Goal: Find specific page/section: Find specific page/section

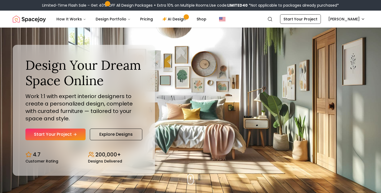
scroll to position [0, 0]
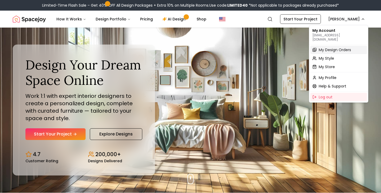
click at [336, 47] on span "My Design Orders" at bounding box center [335, 49] width 32 height 5
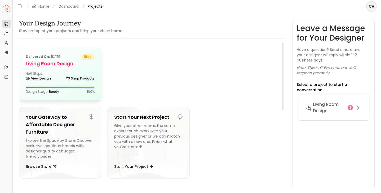
click at [51, 72] on div "Next Steps: View Design Shop Products" at bounding box center [60, 77] width 69 height 11
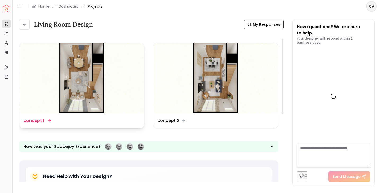
scroll to position [644, 0]
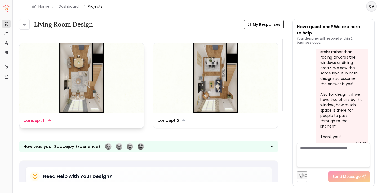
click at [75, 77] on img at bounding box center [81, 78] width 125 height 70
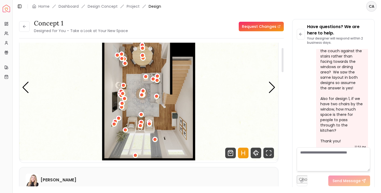
scroll to position [30, 0]
click at [272, 90] on div "Next slide" at bounding box center [272, 88] width 7 height 12
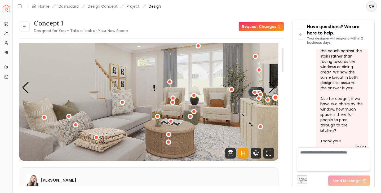
click at [277, 99] on div "2 / 8" at bounding box center [276, 98] width 4 height 4
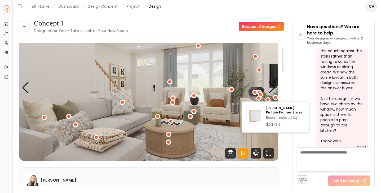
click at [262, 77] on img "2 / 8" at bounding box center [148, 88] width 259 height 146
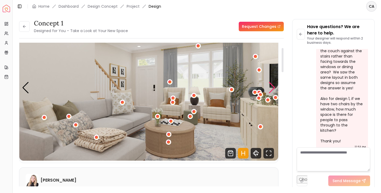
click at [273, 88] on div "Next slide" at bounding box center [272, 88] width 7 height 12
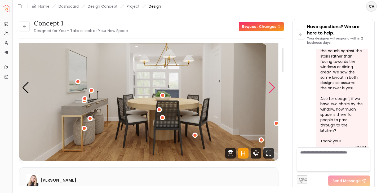
click at [273, 87] on div "Next slide" at bounding box center [272, 88] width 7 height 12
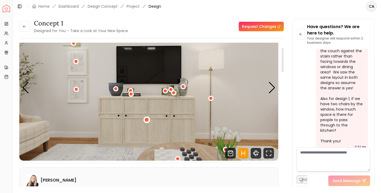
click at [147, 123] on div "4 / 8" at bounding box center [147, 119] width 7 height 7
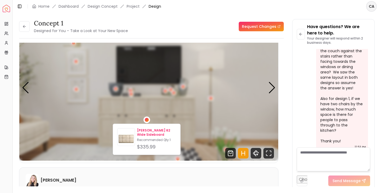
click at [146, 129] on p "[PERSON_NAME] 62 Wide Sideboard" at bounding box center [156, 132] width 39 height 8
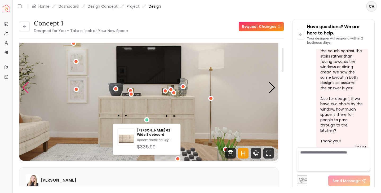
click at [24, 87] on div "Previous slide" at bounding box center [25, 88] width 7 height 12
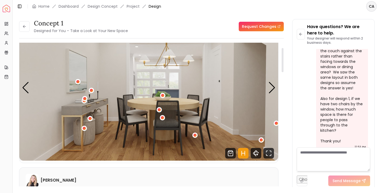
click at [61, 121] on img "3 / 8" at bounding box center [148, 88] width 259 height 146
click at [25, 88] on div "Previous slide" at bounding box center [25, 88] width 7 height 12
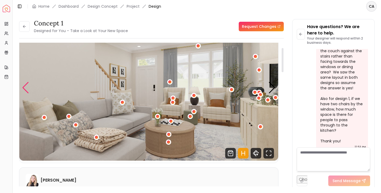
click at [25, 88] on div "Previous slide" at bounding box center [25, 88] width 7 height 12
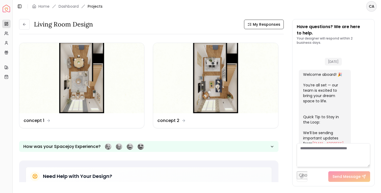
scroll to position [644, 0]
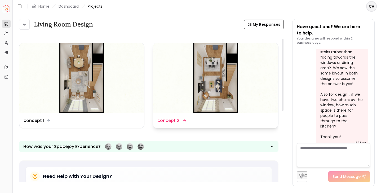
click at [223, 69] on img at bounding box center [215, 78] width 125 height 70
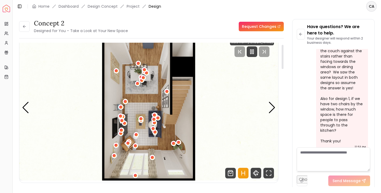
scroll to position [12, 0]
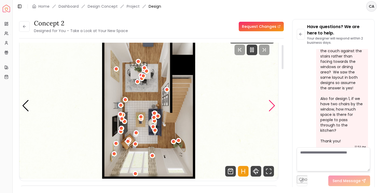
click at [271, 110] on div "Next slide" at bounding box center [272, 106] width 7 height 12
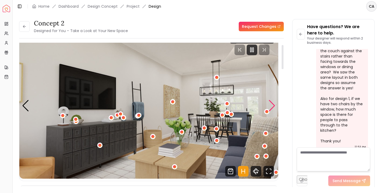
click at [271, 109] on div "Next slide" at bounding box center [272, 106] width 7 height 12
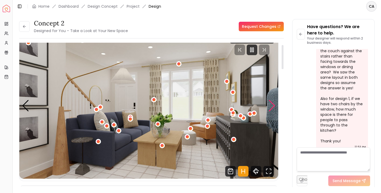
click at [272, 109] on div "Next slide" at bounding box center [272, 106] width 7 height 12
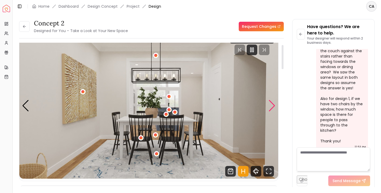
click at [272, 109] on div "Next slide" at bounding box center [272, 106] width 7 height 12
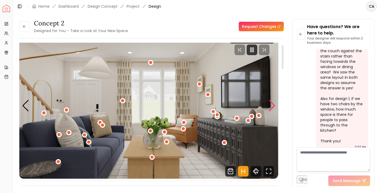
click at [272, 109] on div "Next slide" at bounding box center [272, 106] width 7 height 12
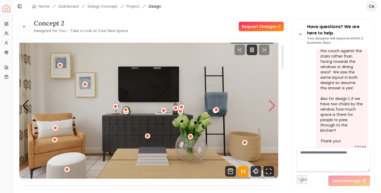
click at [274, 107] on div "Next slide" at bounding box center [272, 106] width 7 height 12
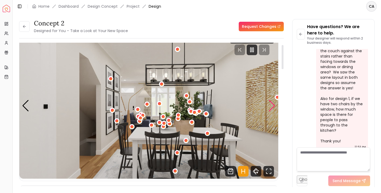
click at [269, 109] on div "Next slide" at bounding box center [272, 106] width 7 height 12
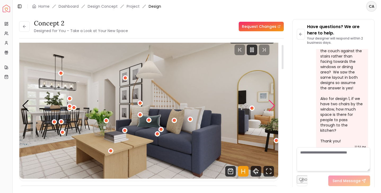
click at [274, 107] on div "Next slide" at bounding box center [272, 106] width 7 height 12
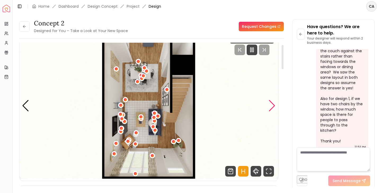
click at [272, 109] on div "Next slide" at bounding box center [272, 106] width 7 height 12
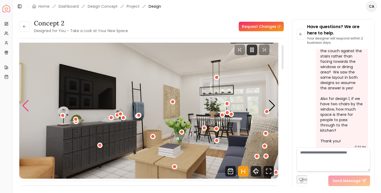
click at [28, 107] on div "Previous slide" at bounding box center [25, 106] width 7 height 12
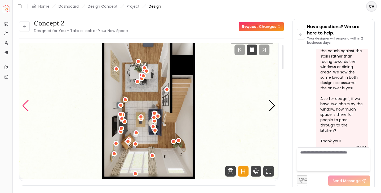
click at [28, 107] on div "Previous slide" at bounding box center [25, 106] width 7 height 12
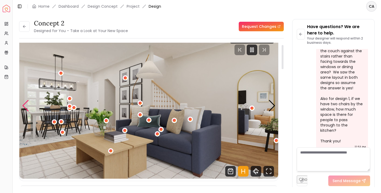
click at [28, 107] on div "Previous slide" at bounding box center [25, 106] width 7 height 12
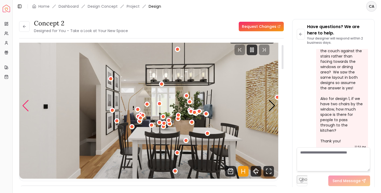
click at [28, 107] on div "Previous slide" at bounding box center [25, 106] width 7 height 12
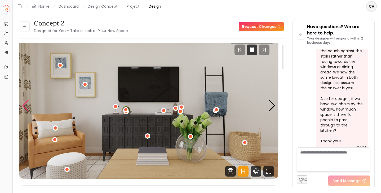
click at [28, 107] on div "Previous slide" at bounding box center [25, 106] width 7 height 12
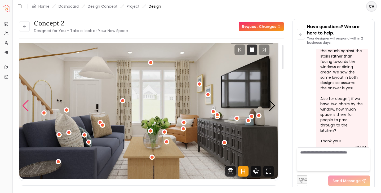
click at [28, 107] on div "Previous slide" at bounding box center [25, 106] width 7 height 12
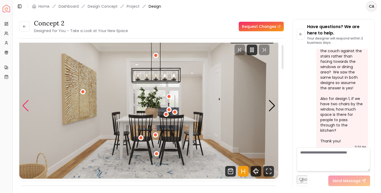
click at [28, 107] on div "Previous slide" at bounding box center [25, 106] width 7 height 12
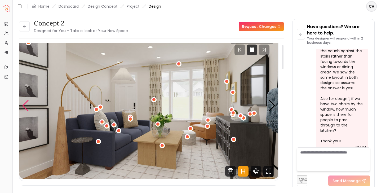
click at [28, 107] on div "Previous slide" at bounding box center [25, 106] width 7 height 12
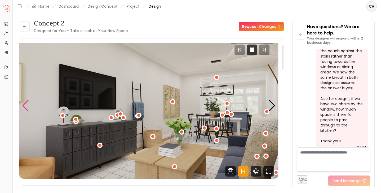
click at [28, 107] on div "Previous slide" at bounding box center [25, 106] width 7 height 12
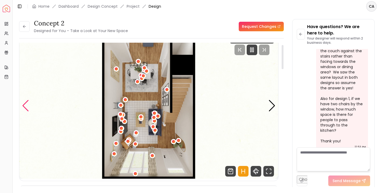
click at [28, 107] on div "Previous slide" at bounding box center [25, 106] width 7 height 12
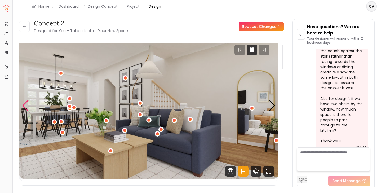
click at [28, 107] on div "Previous slide" at bounding box center [25, 106] width 7 height 12
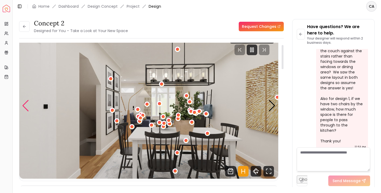
click at [28, 107] on div "Previous slide" at bounding box center [25, 106] width 7 height 12
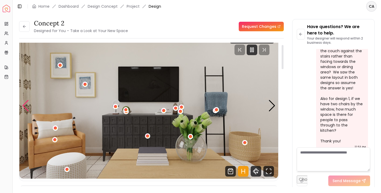
click at [28, 107] on div "Previous slide" at bounding box center [25, 106] width 7 height 12
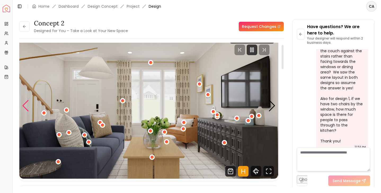
click at [25, 106] on div "Previous slide" at bounding box center [25, 106] width 7 height 12
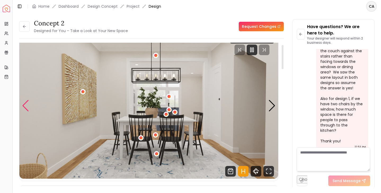
click at [25, 106] on div "Previous slide" at bounding box center [25, 106] width 7 height 12
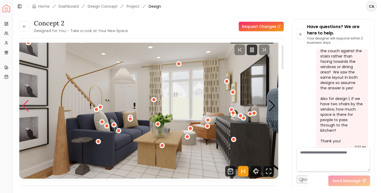
click at [25, 106] on div "Previous slide" at bounding box center [25, 106] width 7 height 12
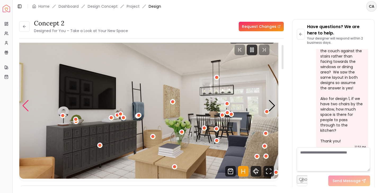
click at [25, 105] on div "Previous slide" at bounding box center [25, 106] width 7 height 12
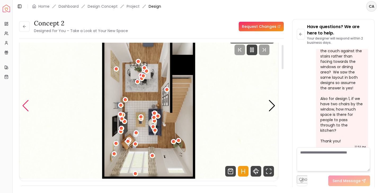
click at [25, 105] on div "Previous slide" at bounding box center [25, 106] width 7 height 12
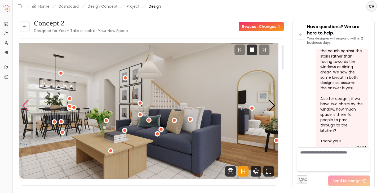
click at [25, 105] on div "Previous slide" at bounding box center [25, 106] width 7 height 12
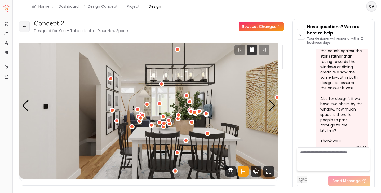
click at [23, 27] on icon at bounding box center [24, 26] width 4 height 4
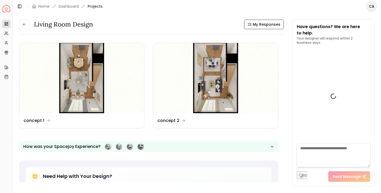
scroll to position [644, 0]
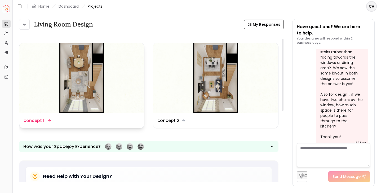
click at [74, 99] on img at bounding box center [81, 78] width 125 height 70
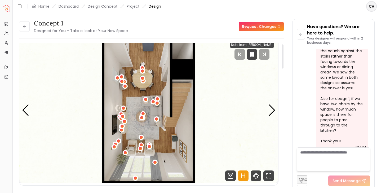
scroll to position [8, 0]
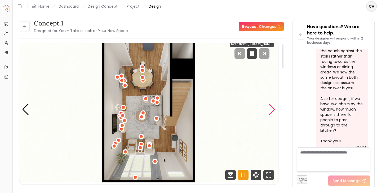
click at [275, 109] on div "Next slide" at bounding box center [272, 110] width 7 height 12
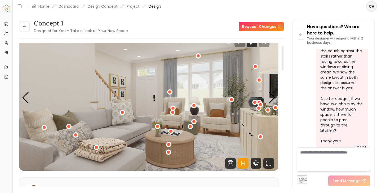
scroll to position [20, 0]
